Goal: Information Seeking & Learning: Understand process/instructions

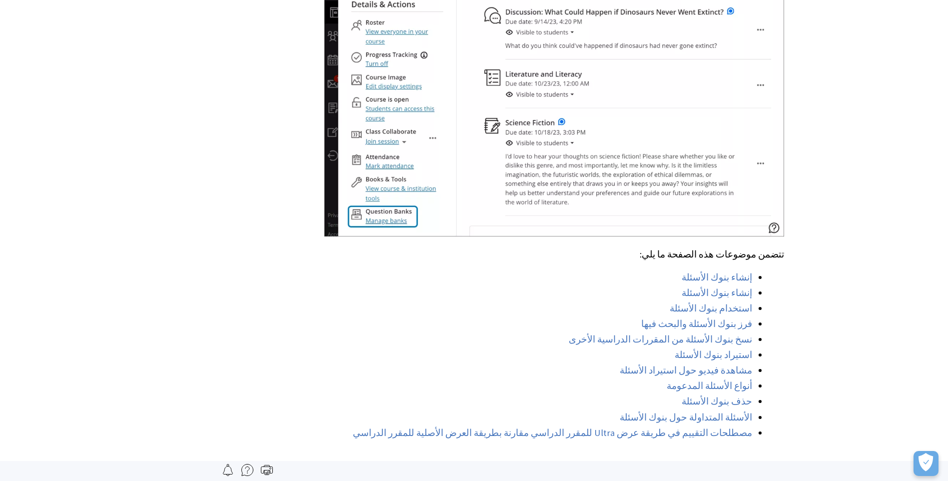
scroll to position [600, 0]
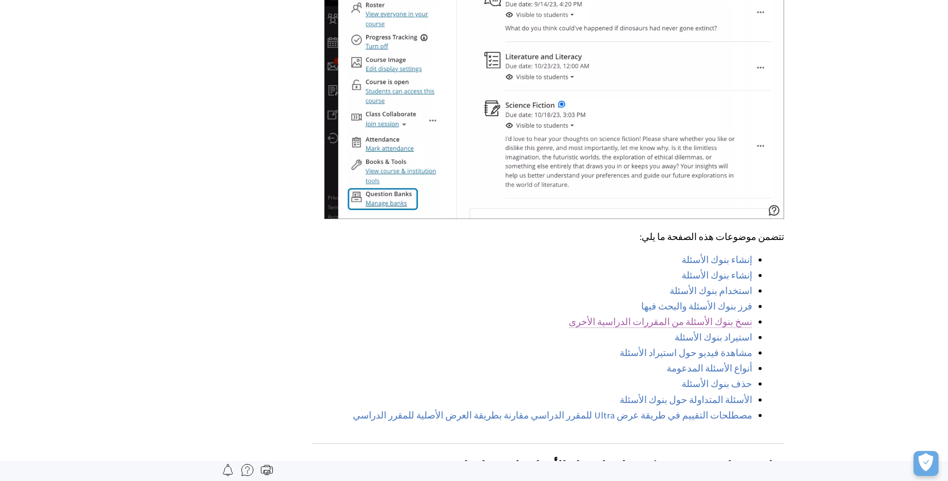
click at [705, 316] on link "نسخ بنوك الأسئلة من المقررات الدراسية الأخرى" at bounding box center [660, 322] width 183 height 12
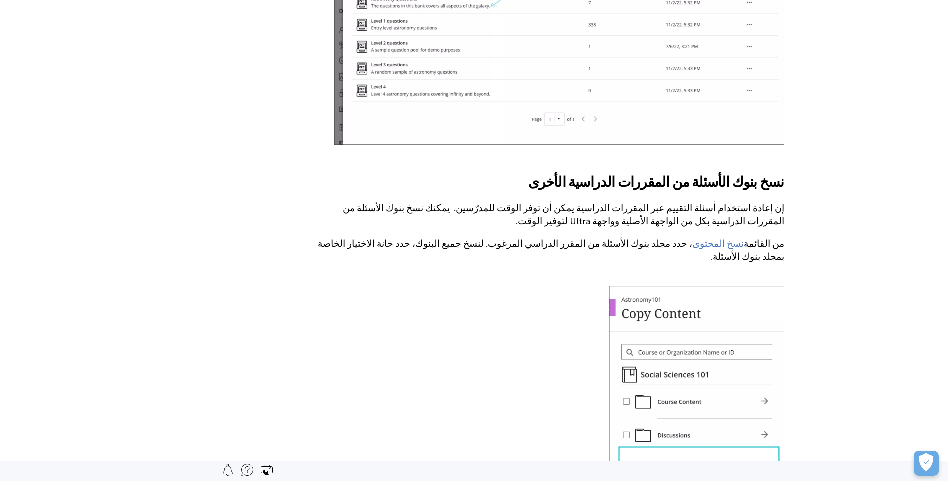
scroll to position [4510, 0]
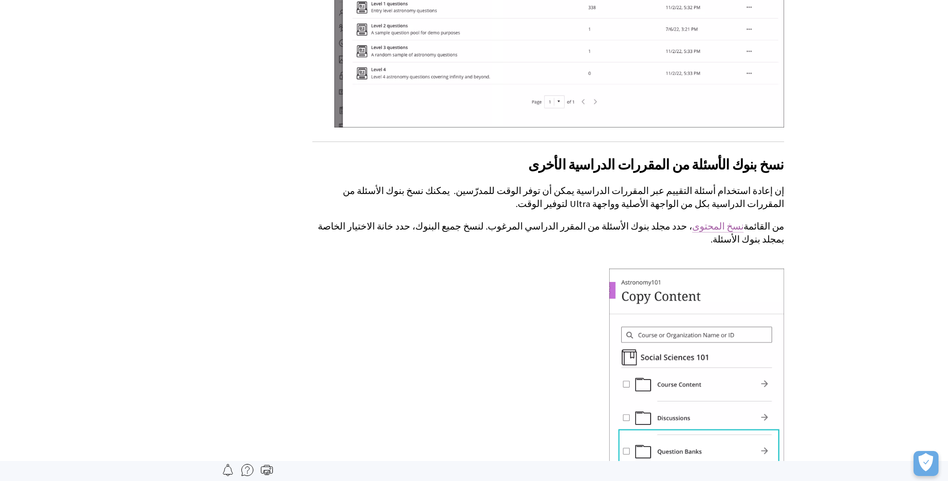
click at [739, 220] on link "نسخ المحتوى" at bounding box center [717, 226] width 51 height 12
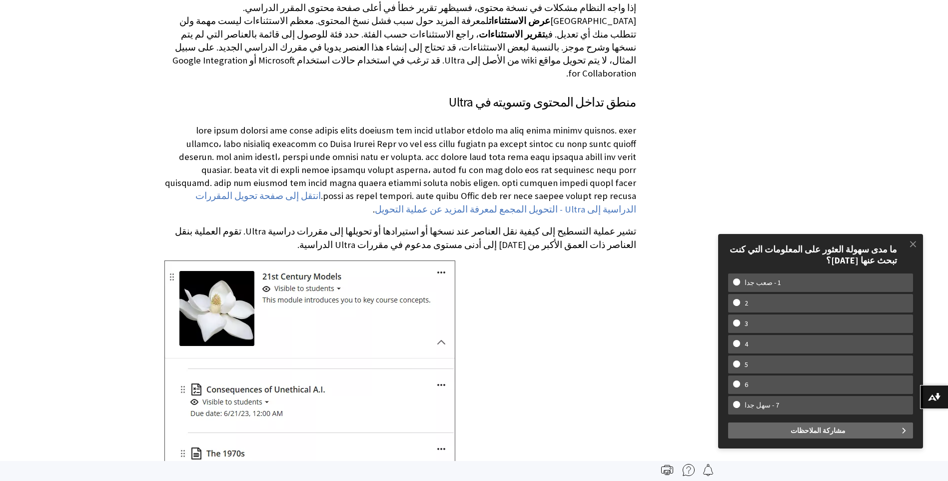
scroll to position [4847, 0]
